Goal: Information Seeking & Learning: Obtain resource

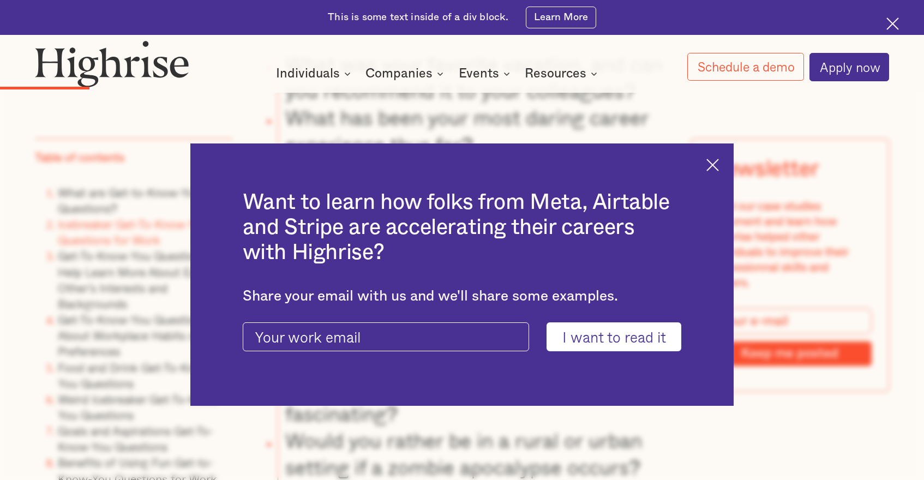
scroll to position [1976, 0]
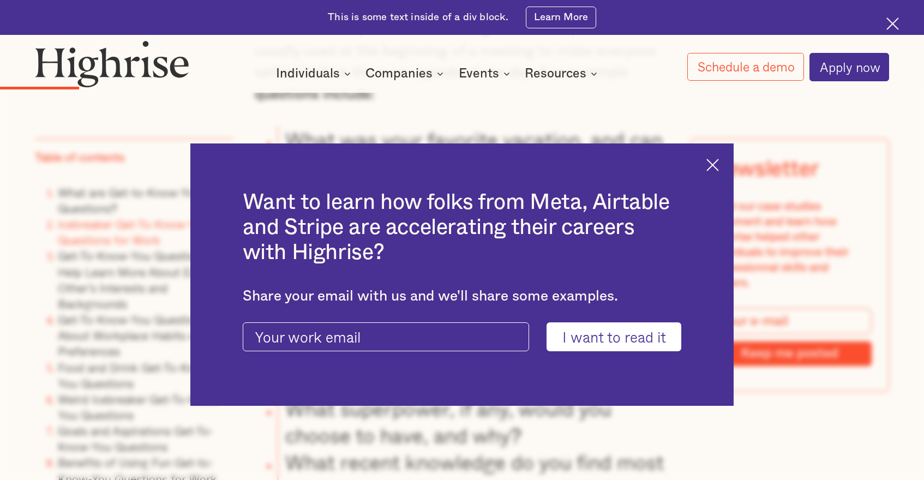
click at [716, 162] on img at bounding box center [712, 165] width 13 height 13
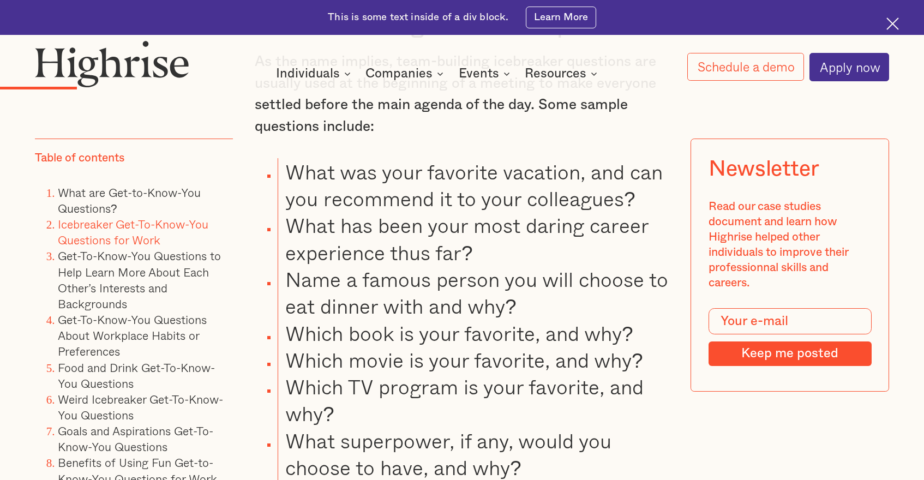
scroll to position [1945, 0]
click at [449, 211] on li "What has been your most daring career experience thus far?" at bounding box center [474, 238] width 392 height 54
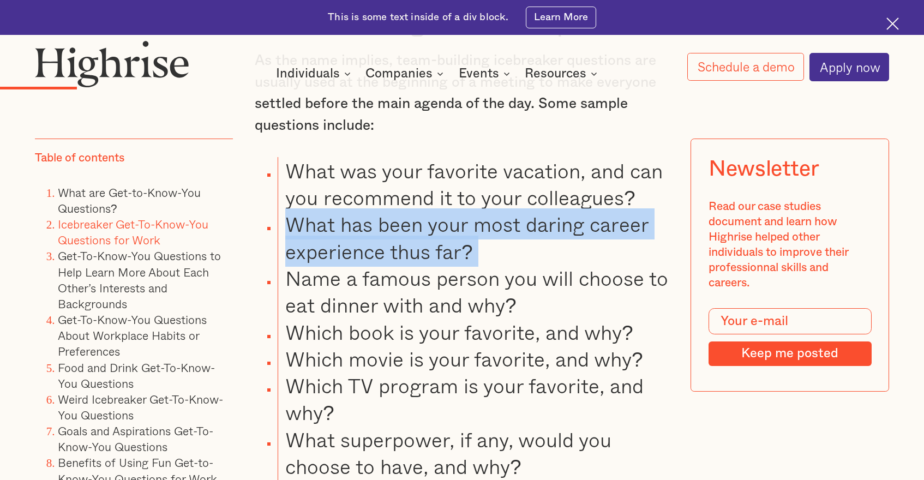
click at [449, 211] on li "What has been your most daring career experience thus far?" at bounding box center [474, 238] width 392 height 54
copy li "What has been your most daring career experience thus far?"
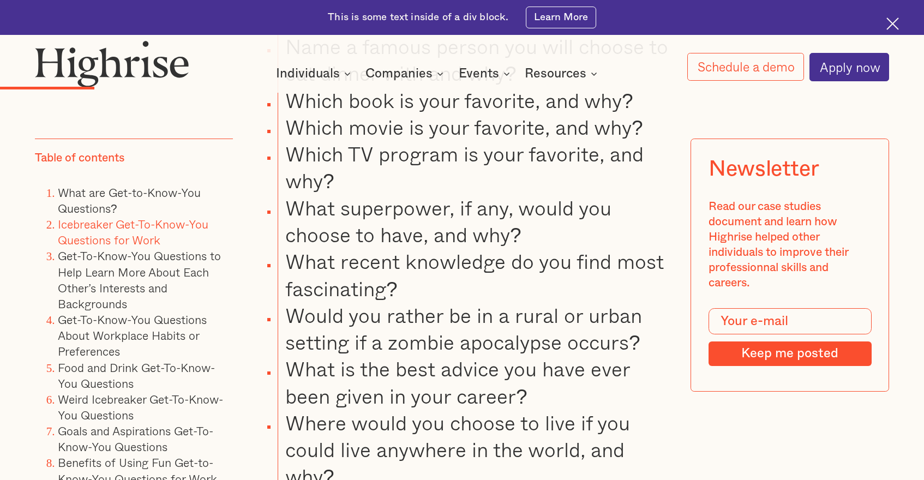
scroll to position [2177, 0]
click at [460, 194] on li "What superpower, if any, would you choose to have, and why?" at bounding box center [474, 221] width 392 height 54
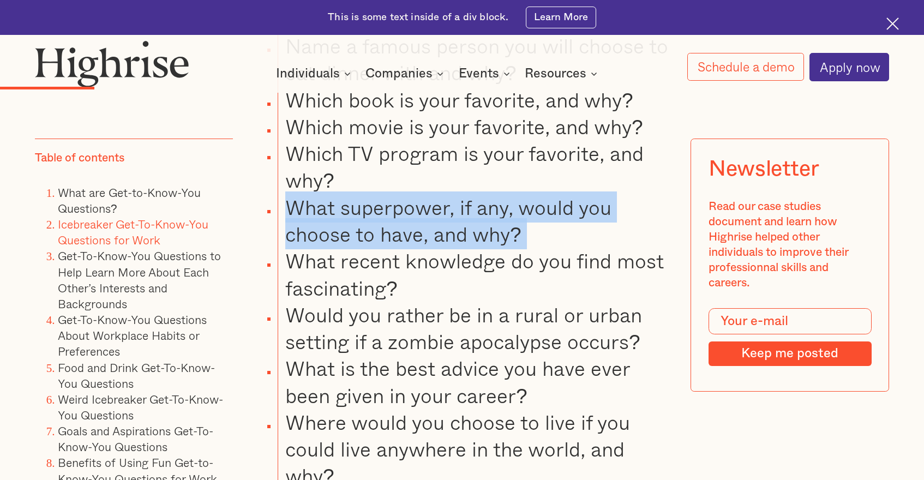
click at [460, 194] on li "What superpower, if any, would you choose to have, and why?" at bounding box center [474, 221] width 392 height 54
copy li "What superpower, if any, would you choose to have, and why?"
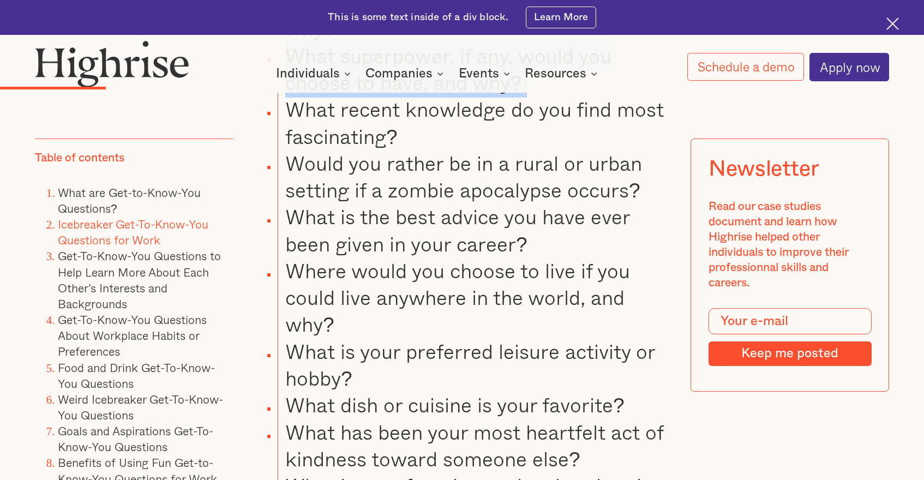
scroll to position [2330, 0]
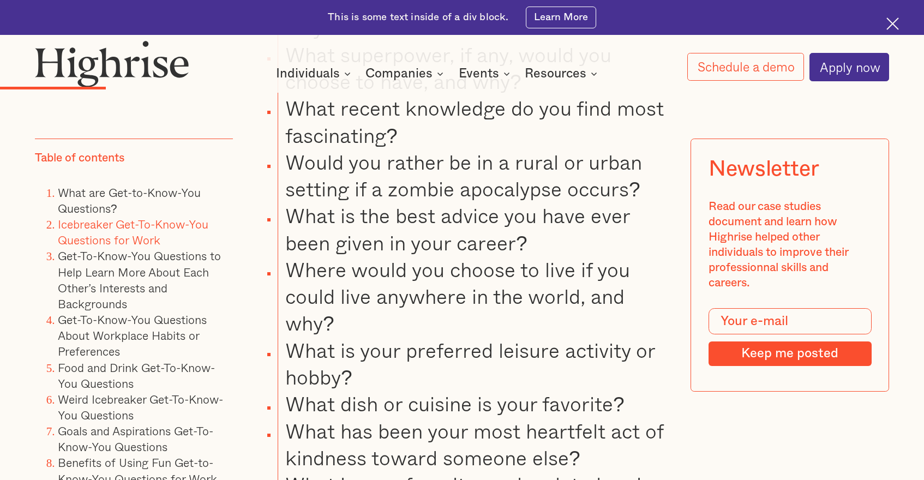
click at [462, 202] on li "What is the best advice you have ever been given in your career?" at bounding box center [474, 229] width 392 height 54
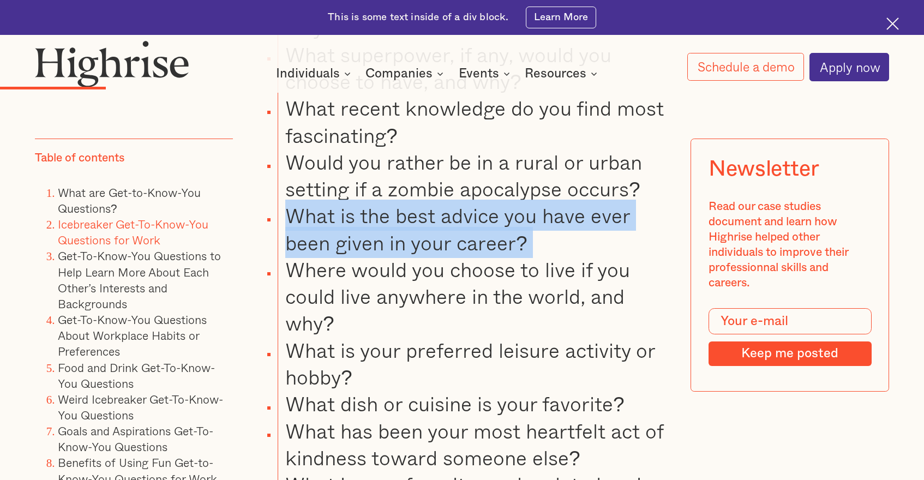
click at [462, 202] on li "What is the best advice you have ever been given in your career?" at bounding box center [474, 229] width 392 height 54
copy li "What is the best advice you have ever been given in your career?"
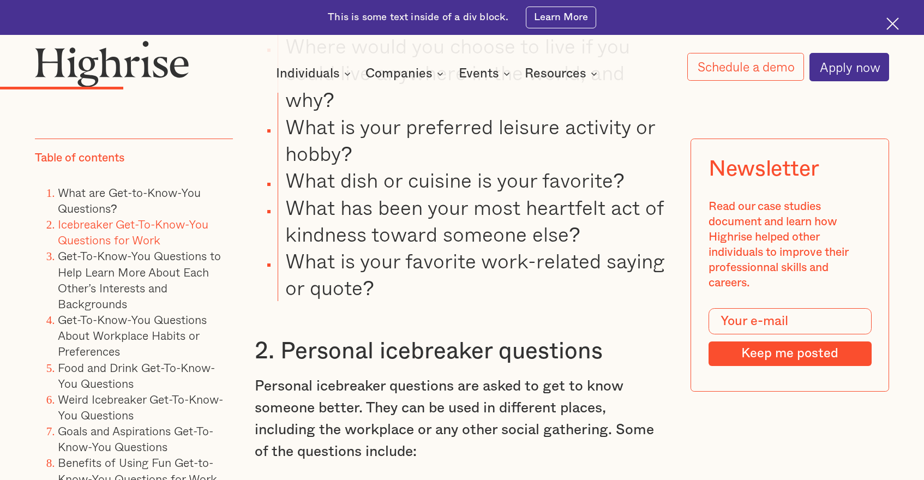
scroll to position [2553, 0]
click at [353, 248] on li "What is your favorite work-related saying or quote?" at bounding box center [474, 275] width 392 height 54
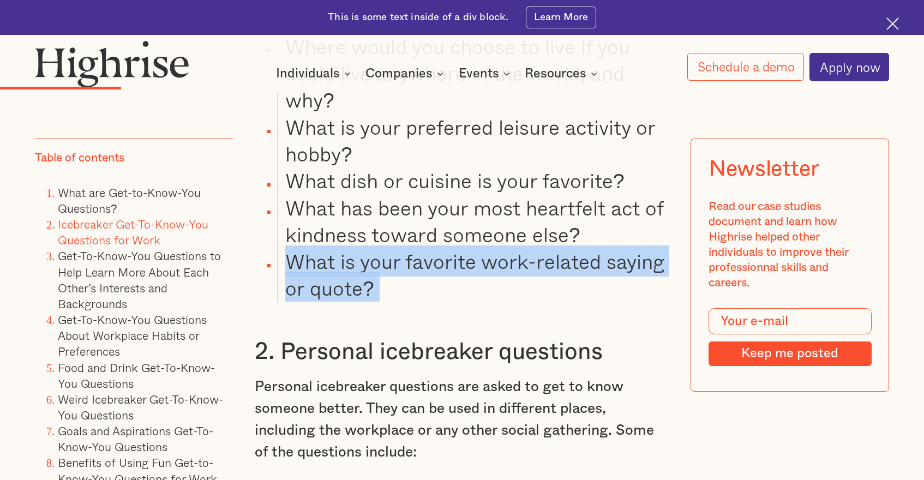
click at [353, 248] on li "What is your favorite work-related saying or quote?" at bounding box center [474, 275] width 392 height 54
copy li "What is your favorite work-related saying or quote?"
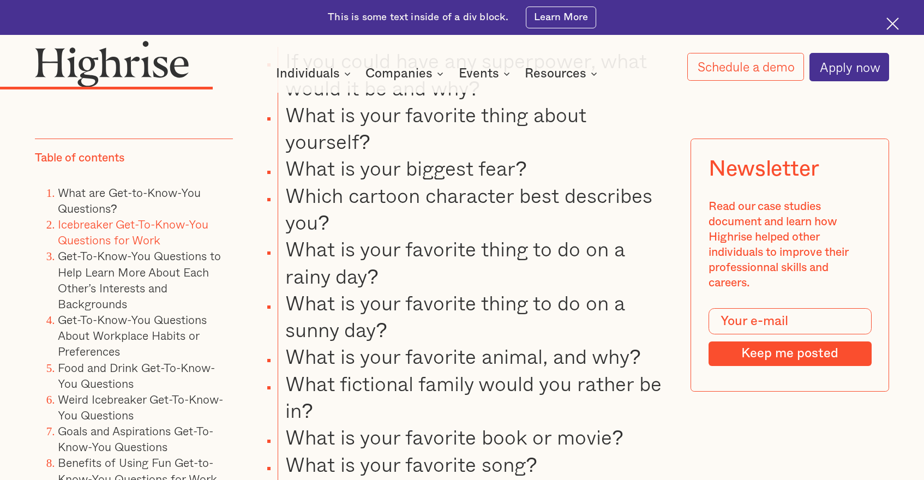
scroll to position [3744, 0]
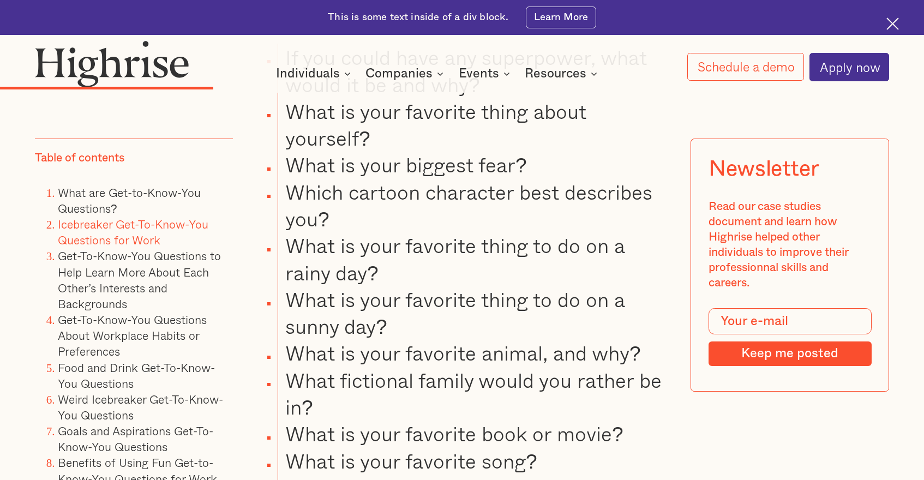
click at [349, 178] on li "Which cartoon character best describes you?" at bounding box center [474, 205] width 392 height 54
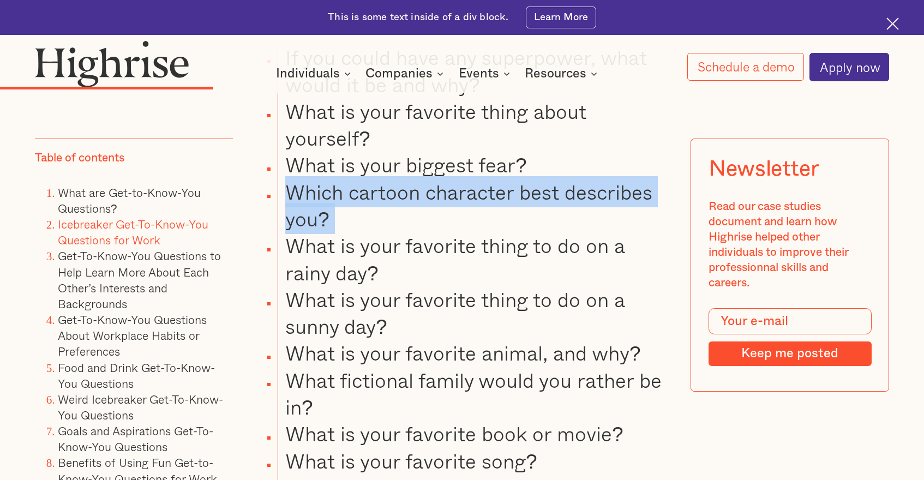
click at [349, 178] on li "Which cartoon character best describes you?" at bounding box center [474, 205] width 392 height 54
copy li "Which cartoon character best describes you?"
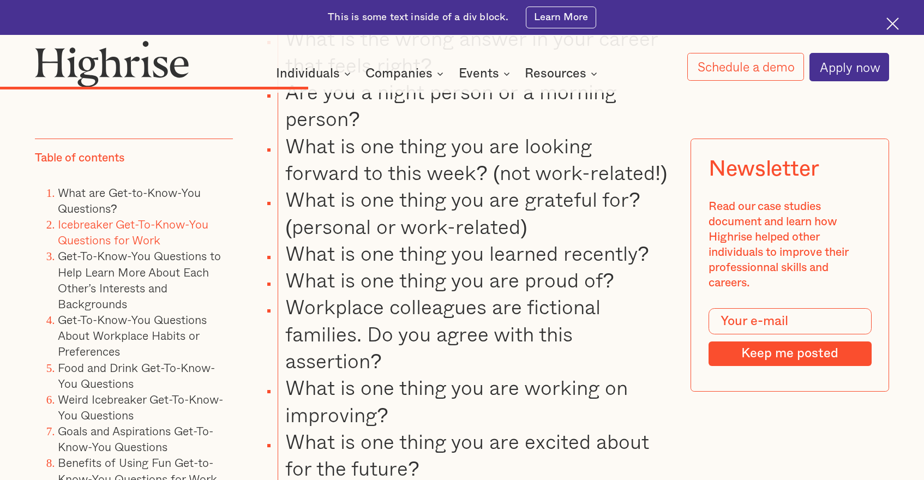
scroll to position [5157, 0]
